Goal: Obtain resource: Download file/media

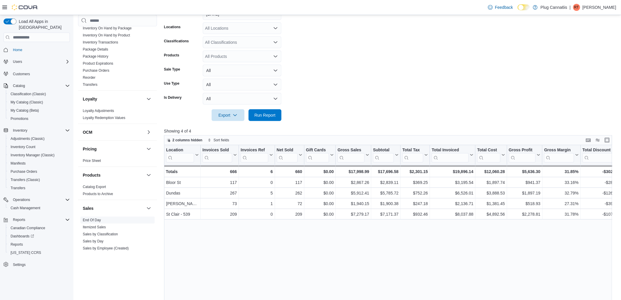
scroll to position [260, 0]
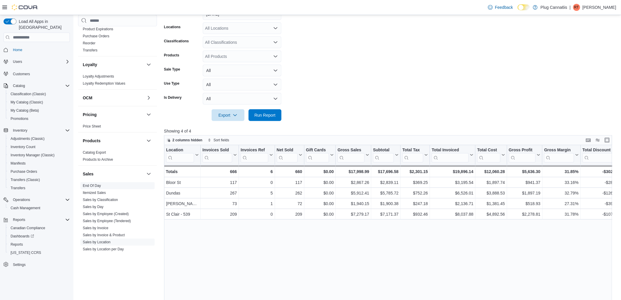
click at [99, 186] on link "End Of Day" at bounding box center [92, 185] width 18 height 4
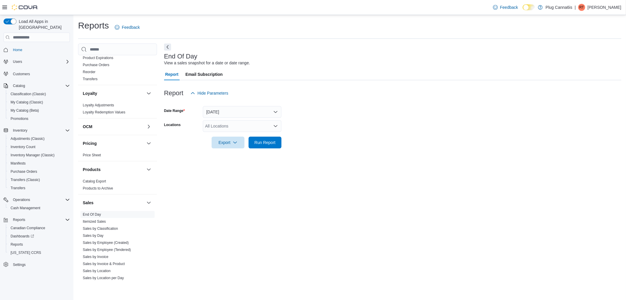
click at [226, 123] on div "All Locations" at bounding box center [242, 126] width 79 height 12
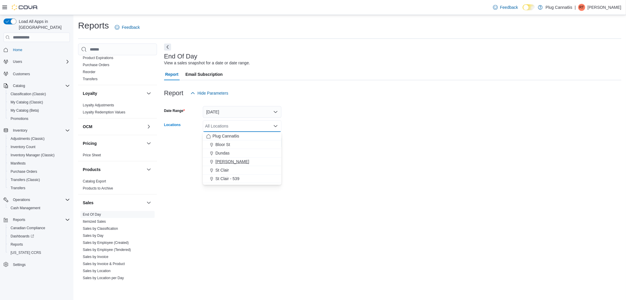
click at [230, 159] on span "[PERSON_NAME]" at bounding box center [232, 161] width 34 height 6
drag, startPoint x: 375, startPoint y: 153, endPoint x: 302, endPoint y: 148, distance: 74.0
click at [368, 153] on div at bounding box center [392, 151] width 457 height 7
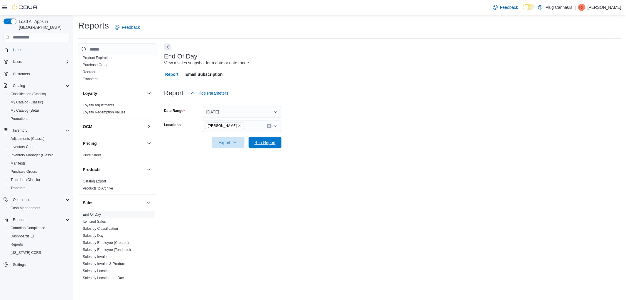
click at [277, 144] on button "Run Report" at bounding box center [264, 142] width 33 height 12
click at [210, 146] on button "Export" at bounding box center [225, 142] width 33 height 12
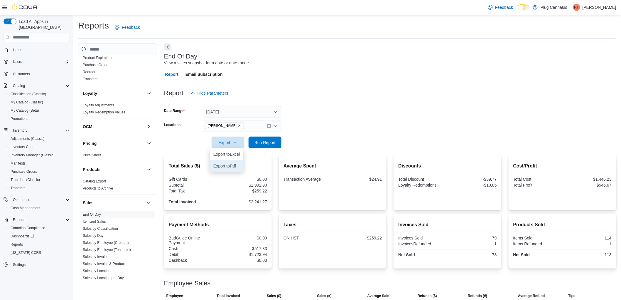
click at [223, 165] on span "Export to Pdf" at bounding box center [226, 165] width 26 height 5
